Goal: Information Seeking & Learning: Compare options

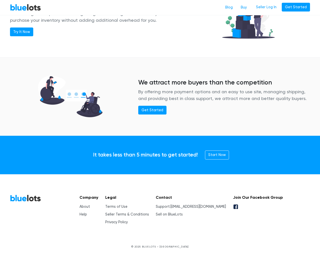
scroll to position [608, 0]
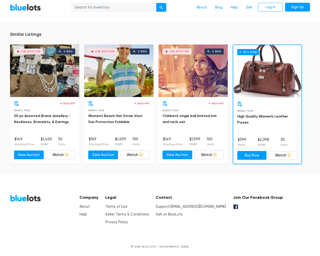
scroll to position [336, 0]
type input "the"
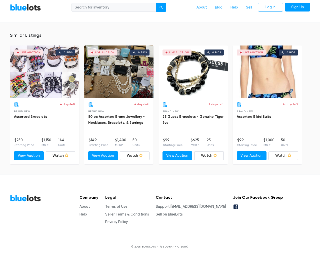
scroll to position [328, 0]
type input "the"
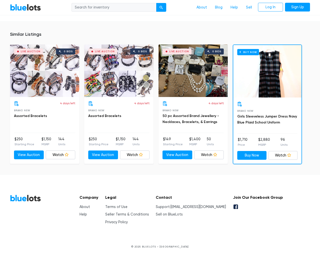
scroll to position [323, 0]
type input "the"
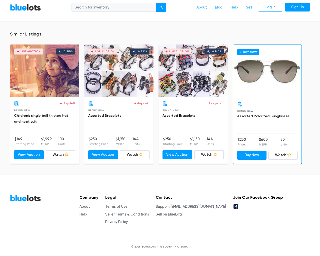
scroll to position [318, 0]
type input "the"
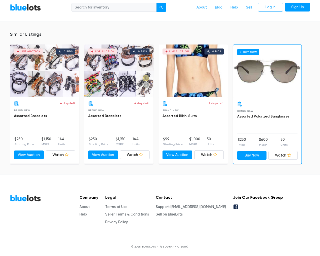
scroll to position [323, 0]
type input "the"
